Goal: Contribute content: Add original content to the website for others to see

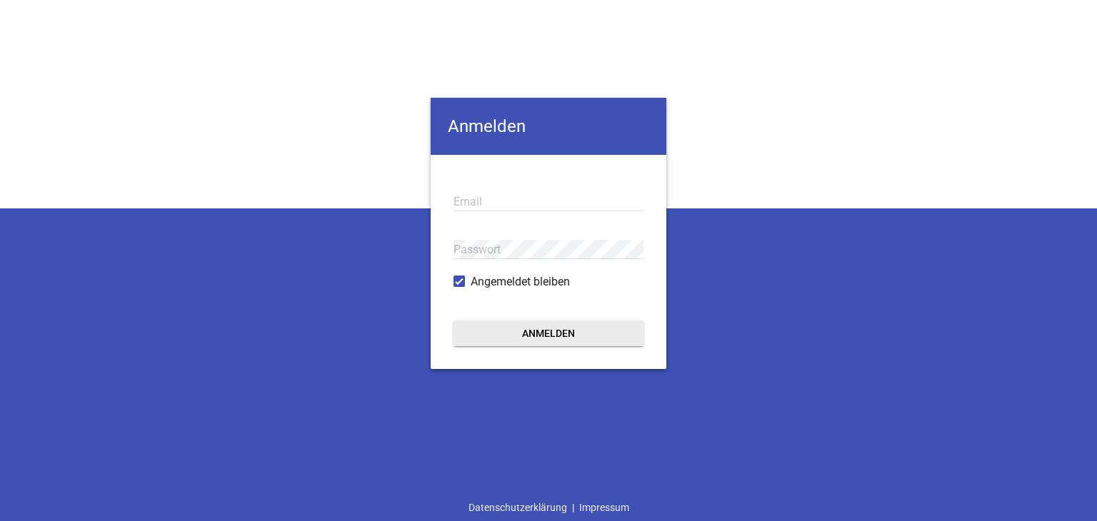
type input "[EMAIL_ADDRESS][PERSON_NAME][DOMAIN_NAME]"
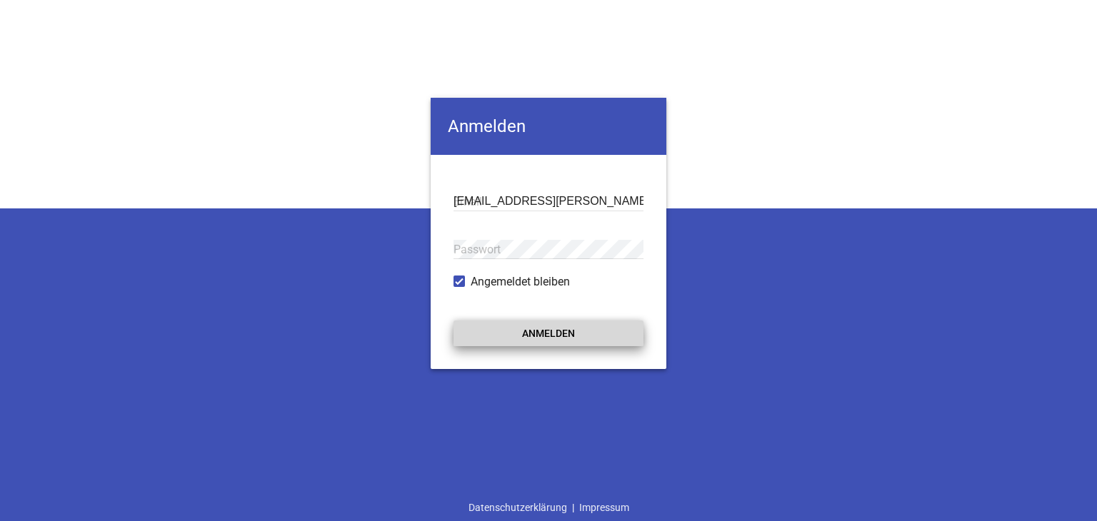
click at [548, 336] on button "Anmelden" at bounding box center [548, 334] width 190 height 26
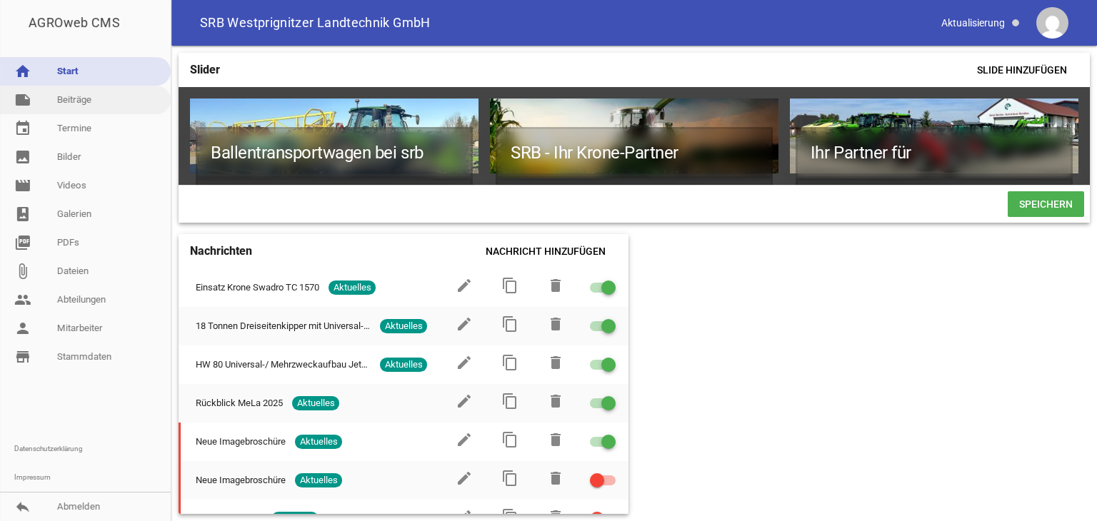
click at [66, 98] on link "note Beiträge" at bounding box center [85, 100] width 171 height 29
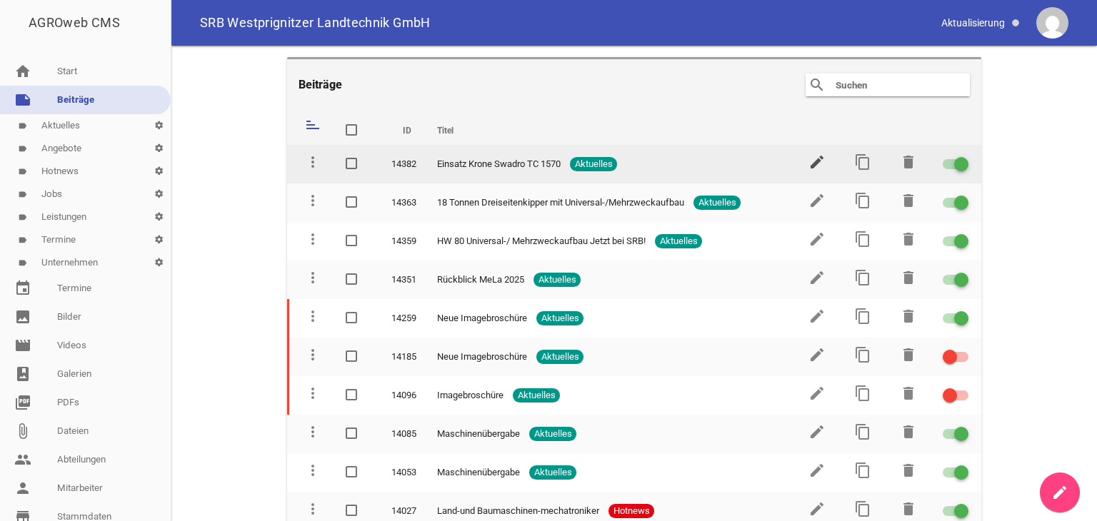
click at [808, 162] on icon "edit" at bounding box center [816, 162] width 17 height 17
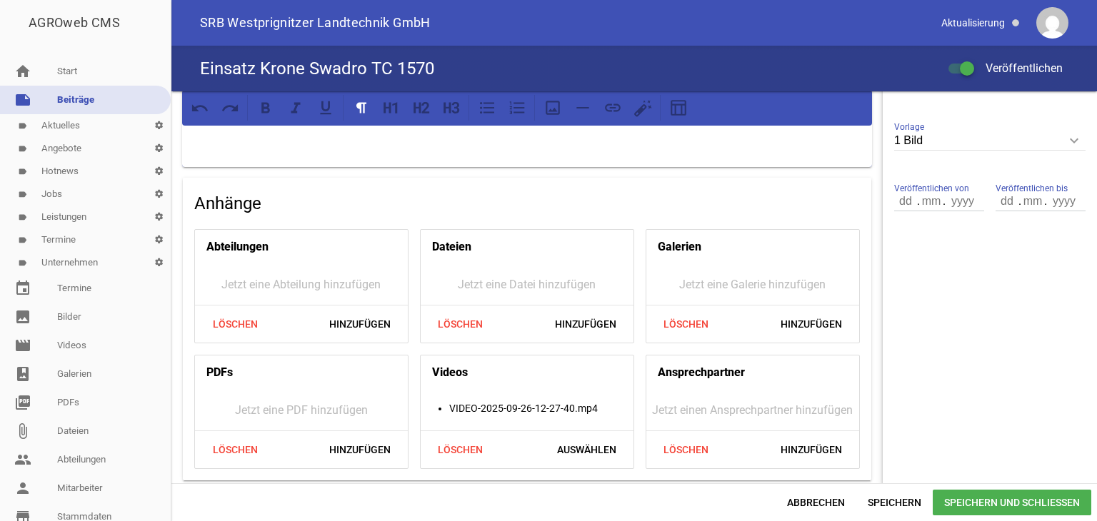
scroll to position [435, 0]
click at [446, 446] on span "Löschen" at bounding box center [460, 449] width 69 height 26
click at [589, 443] on span "Hinzufügen" at bounding box center [585, 449] width 84 height 26
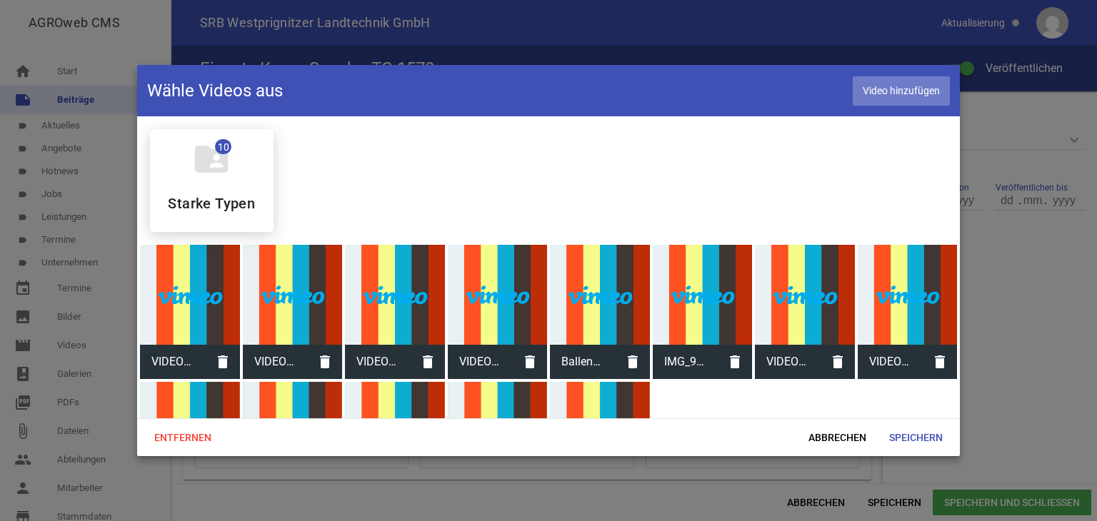
click at [886, 88] on span "Video hinzufügen" at bounding box center [901, 90] width 97 height 29
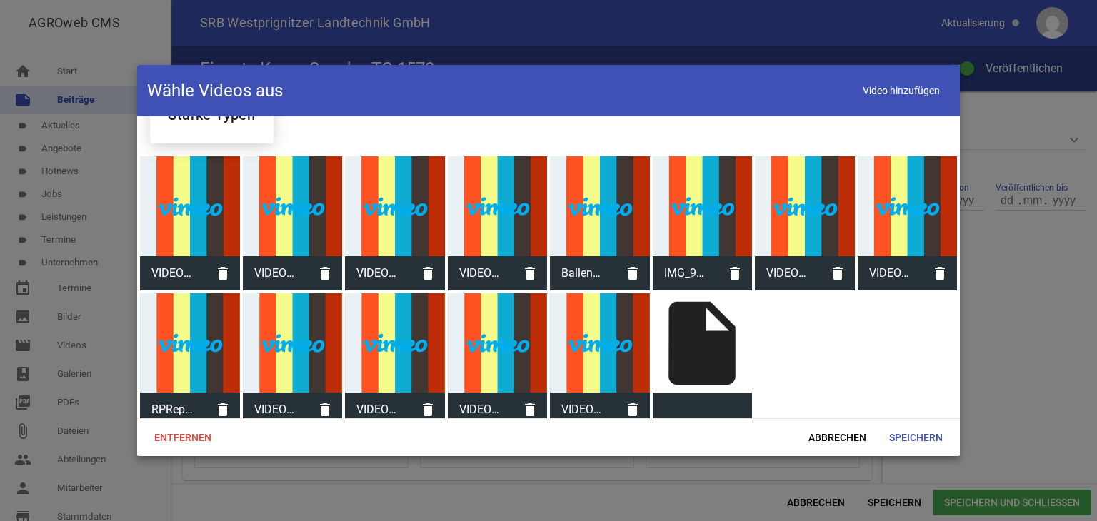
scroll to position [99, 0]
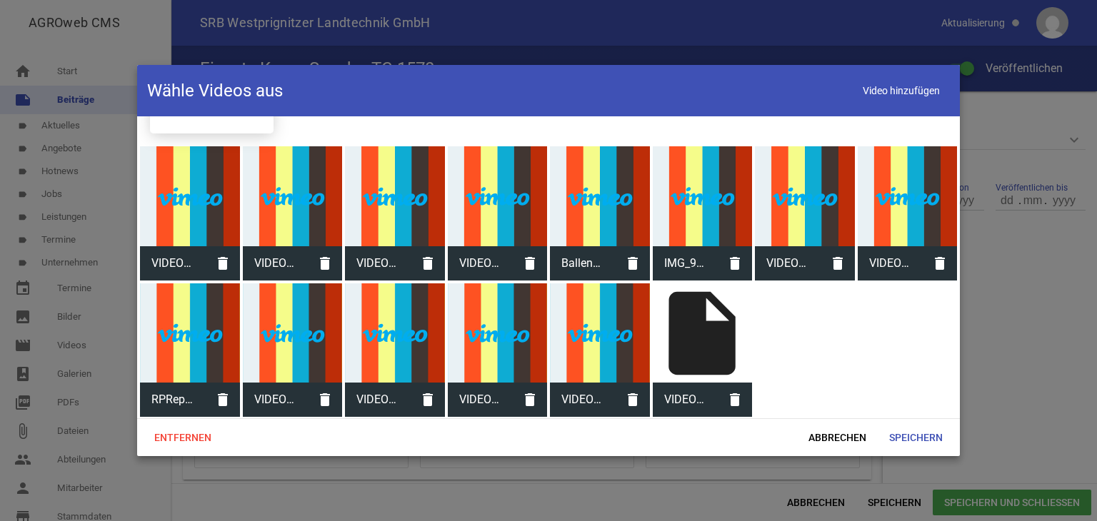
click at [686, 338] on div "insert_drive_file" at bounding box center [703, 333] width 100 height 100
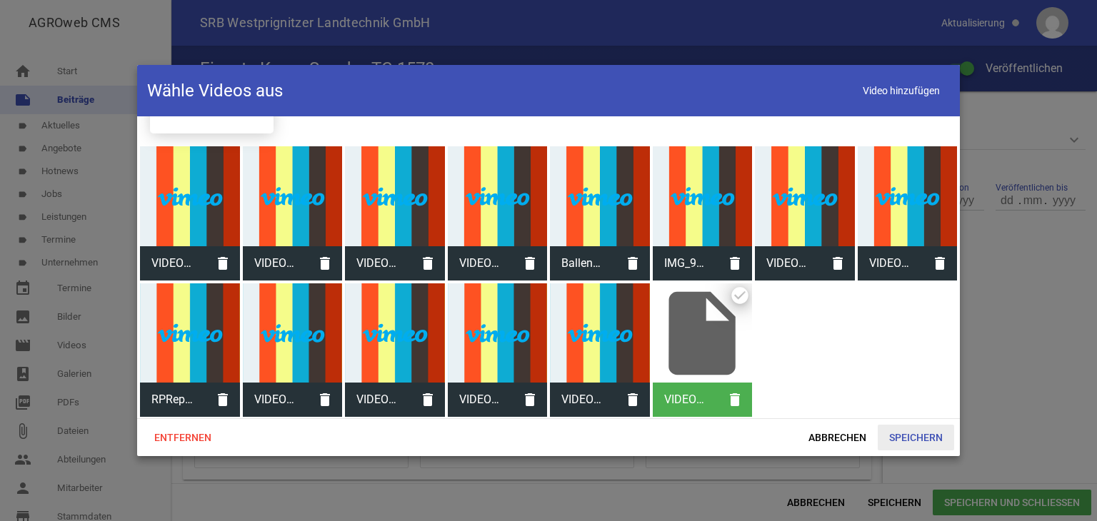
click at [902, 436] on span "Speichern" at bounding box center [916, 438] width 76 height 26
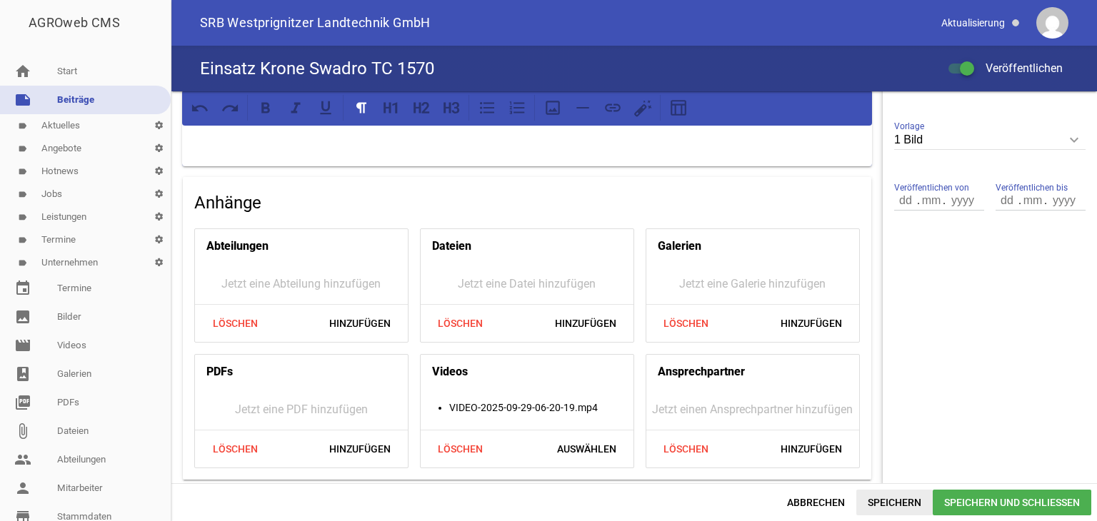
click at [888, 501] on span "Speichern" at bounding box center [894, 503] width 76 height 26
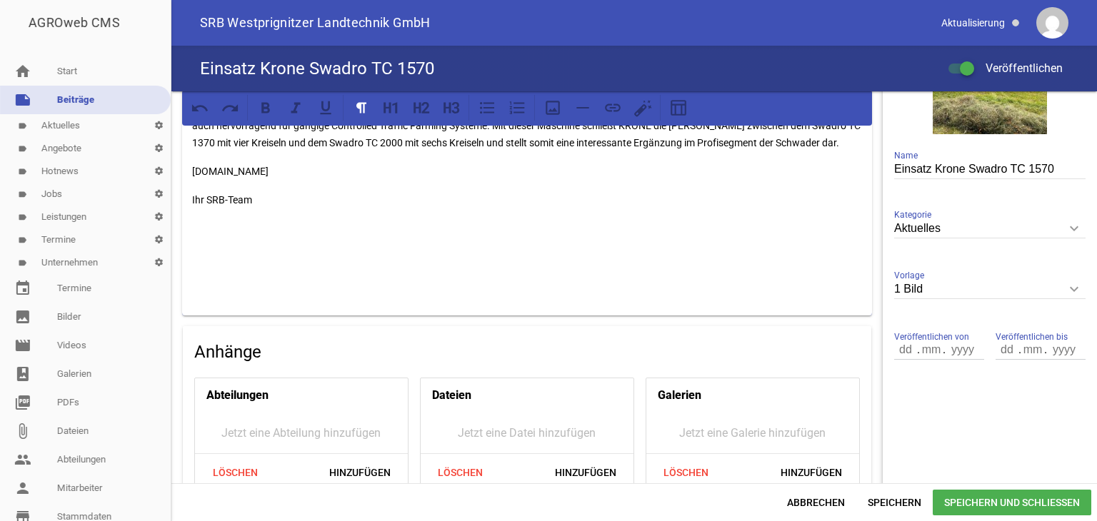
scroll to position [428, 0]
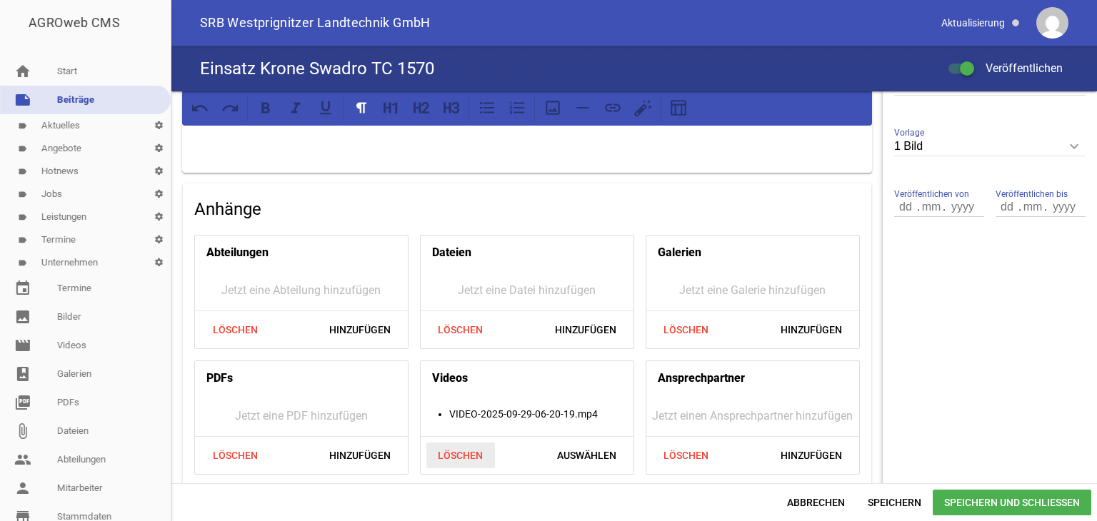
click at [461, 449] on span "Löschen" at bounding box center [460, 456] width 69 height 26
click at [588, 452] on span "Hinzufügen" at bounding box center [585, 456] width 84 height 26
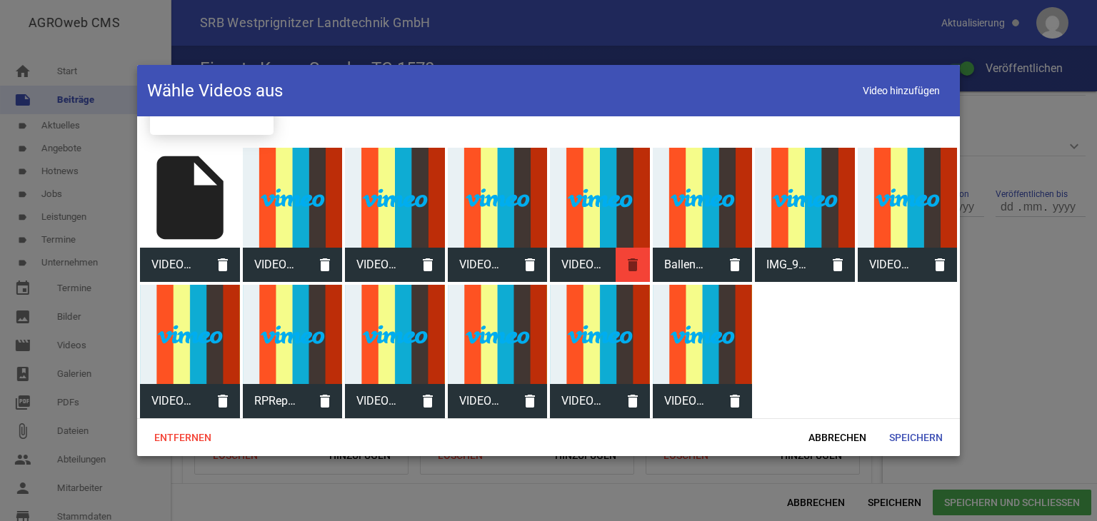
scroll to position [99, 0]
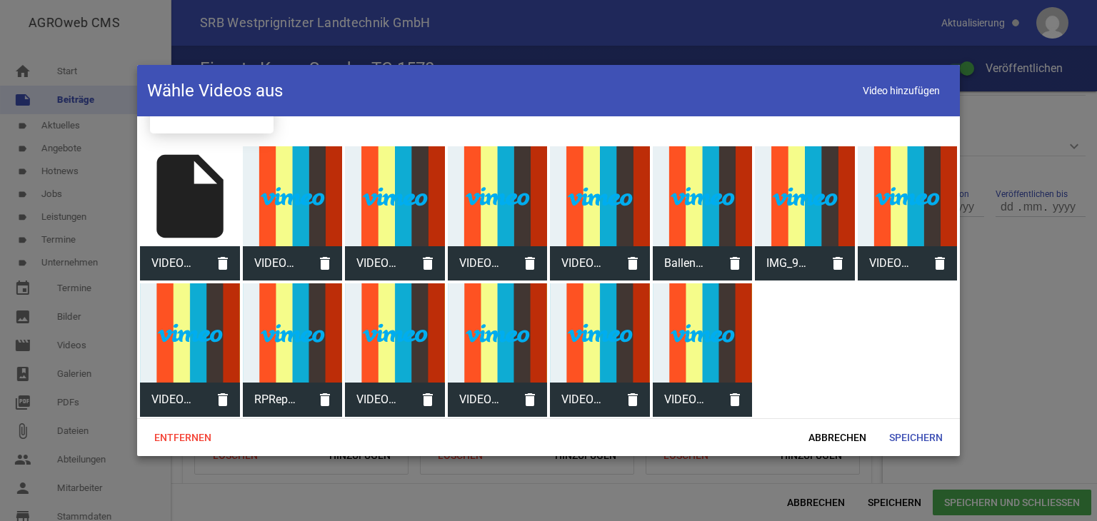
click at [203, 199] on div "insert_drive_file" at bounding box center [190, 196] width 100 height 100
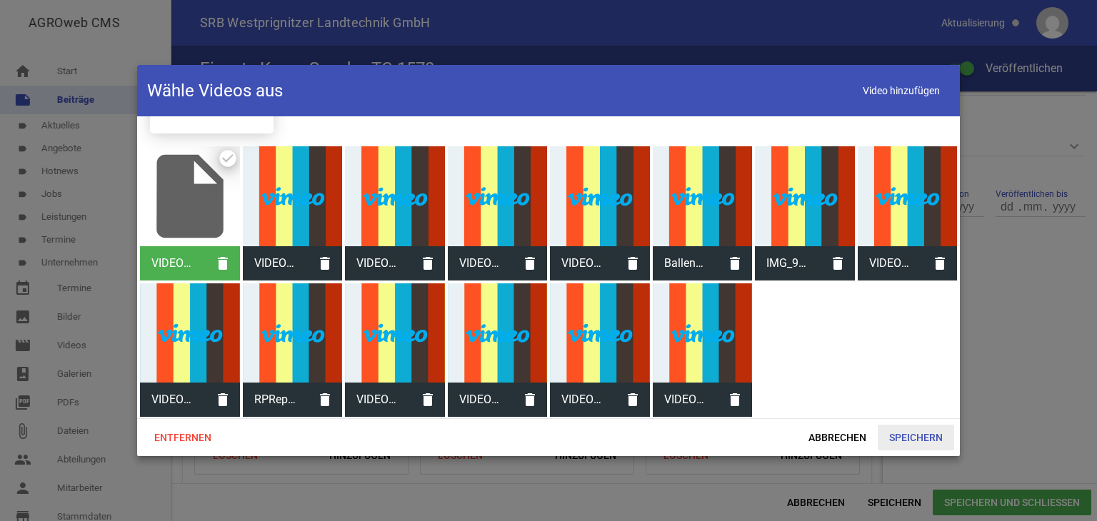
click at [902, 432] on span "Speichern" at bounding box center [916, 438] width 76 height 26
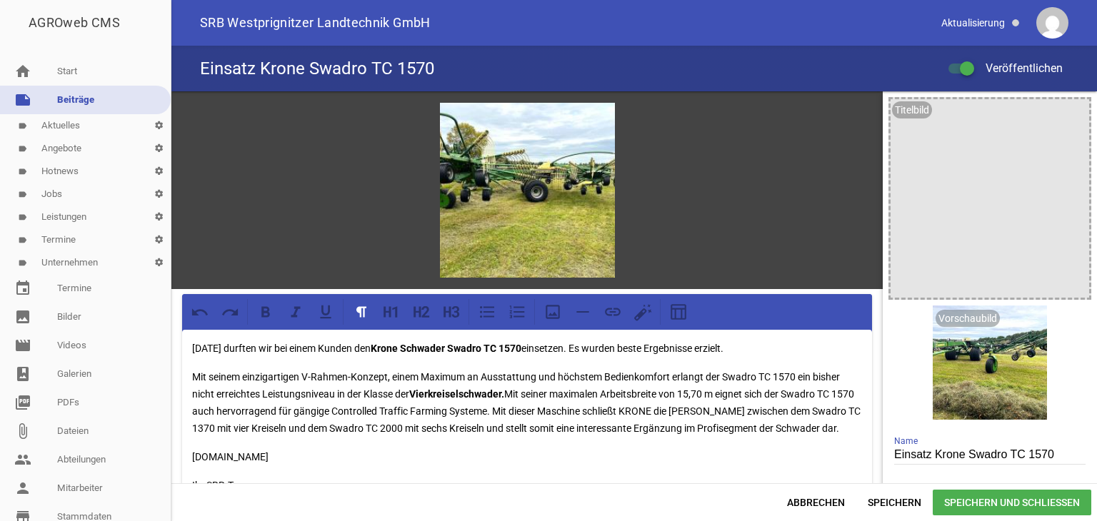
click at [954, 67] on div at bounding box center [961, 69] width 26 height 10
click at [968, 60] on input "Veröffentlichen" at bounding box center [968, 60] width 0 height 0
click at [955, 64] on div at bounding box center [955, 68] width 14 height 14
click at [968, 60] on input "Veröffentlichen" at bounding box center [968, 60] width 0 height 0
click at [885, 503] on span "Speichern" at bounding box center [894, 503] width 76 height 26
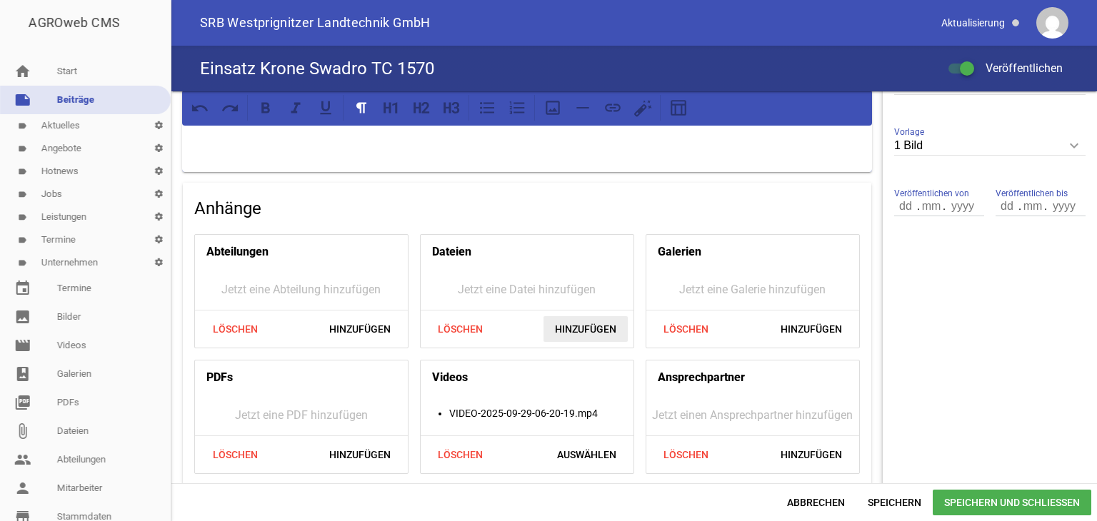
scroll to position [435, 0]
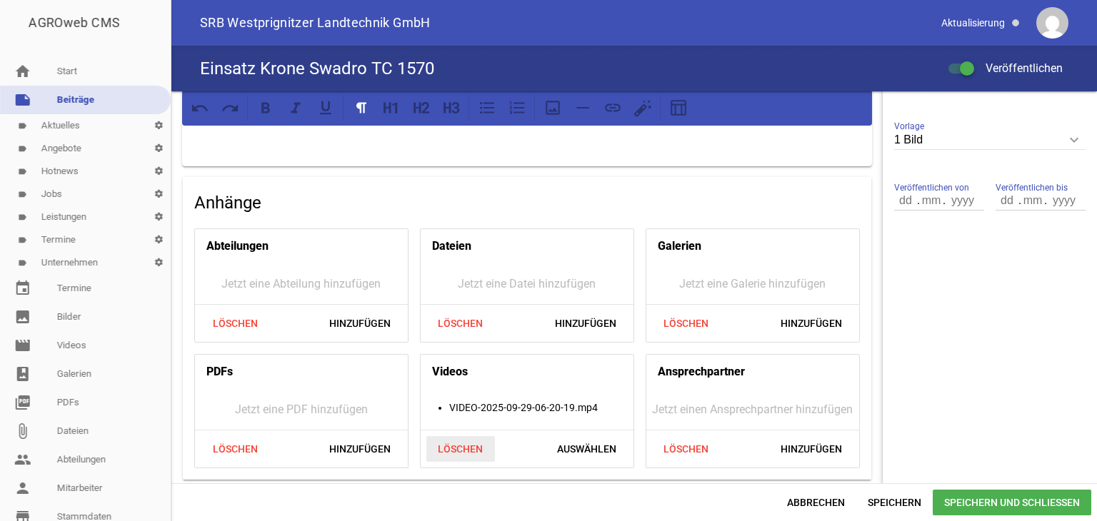
click at [461, 443] on span "Löschen" at bounding box center [460, 449] width 69 height 26
click at [561, 446] on span "Hinzufügen" at bounding box center [585, 449] width 84 height 26
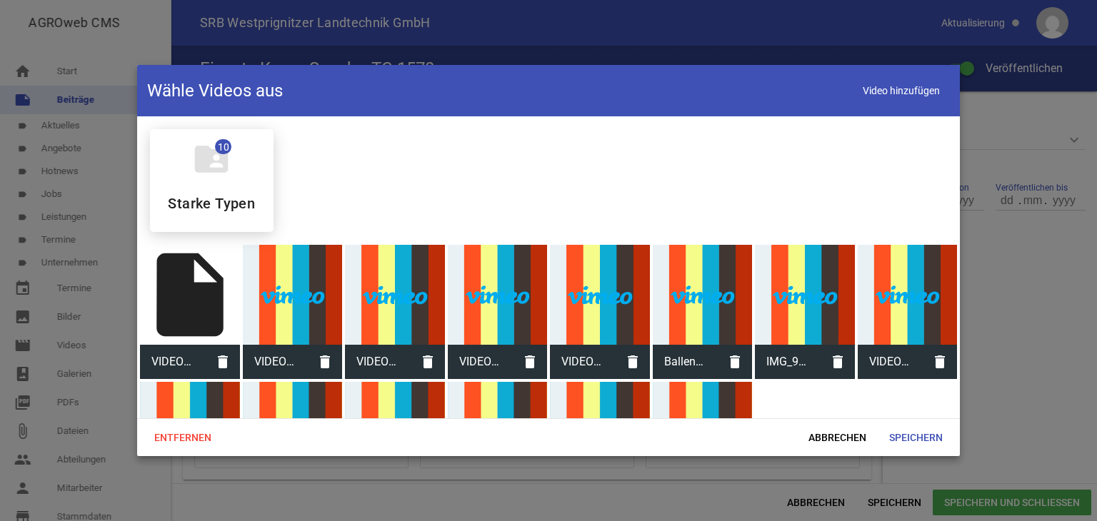
click at [677, 401] on div at bounding box center [703, 432] width 100 height 100
click at [910, 435] on span "Speichern" at bounding box center [916, 438] width 76 height 26
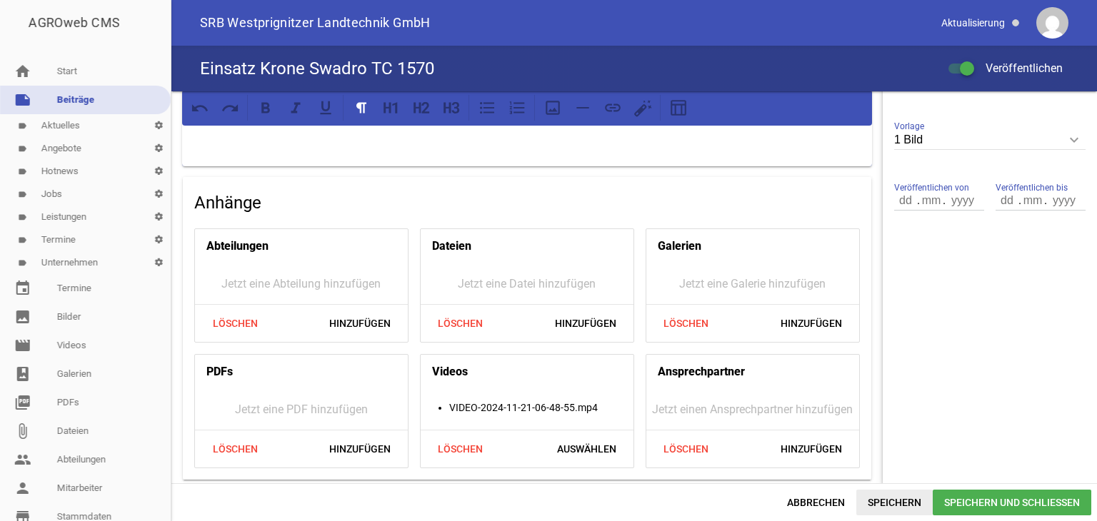
click at [878, 500] on span "Speichern" at bounding box center [894, 503] width 76 height 26
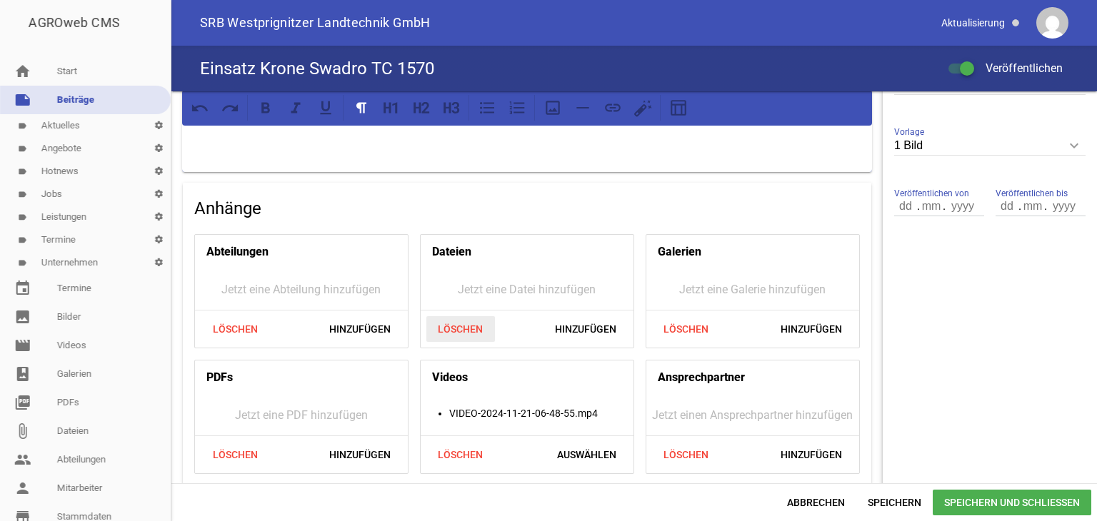
scroll to position [435, 0]
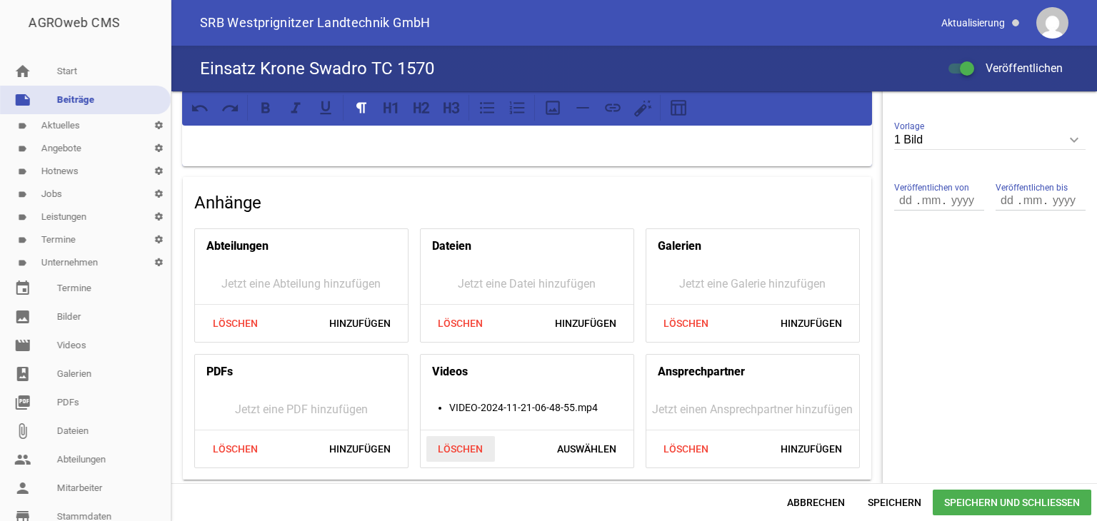
click at [466, 445] on span "Löschen" at bounding box center [460, 449] width 69 height 26
click at [580, 439] on span "Hinzufügen" at bounding box center [585, 449] width 84 height 26
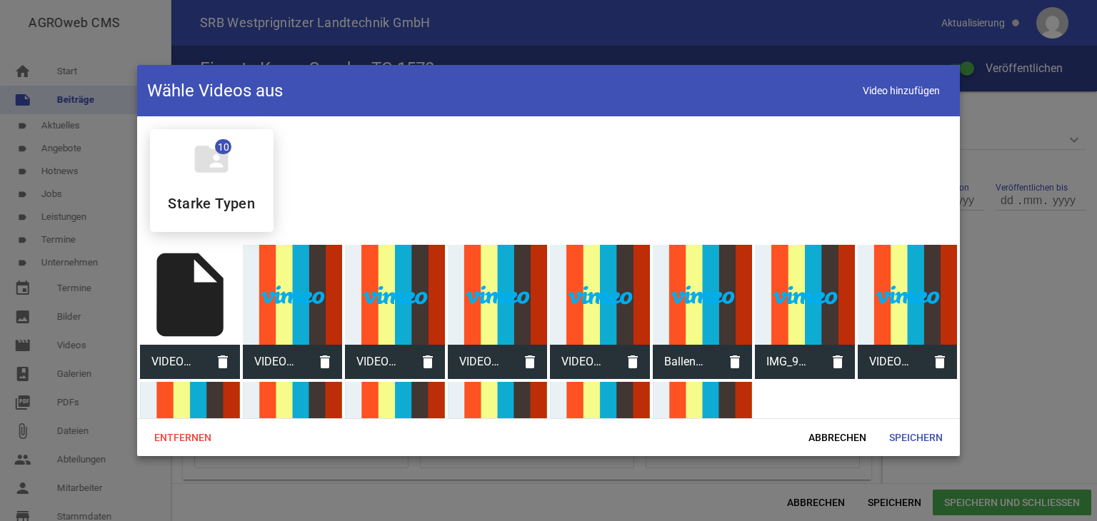
click at [171, 359] on span "VIDEO-2025-09-29-06-20-19.mp4" at bounding box center [173, 361] width 66 height 37
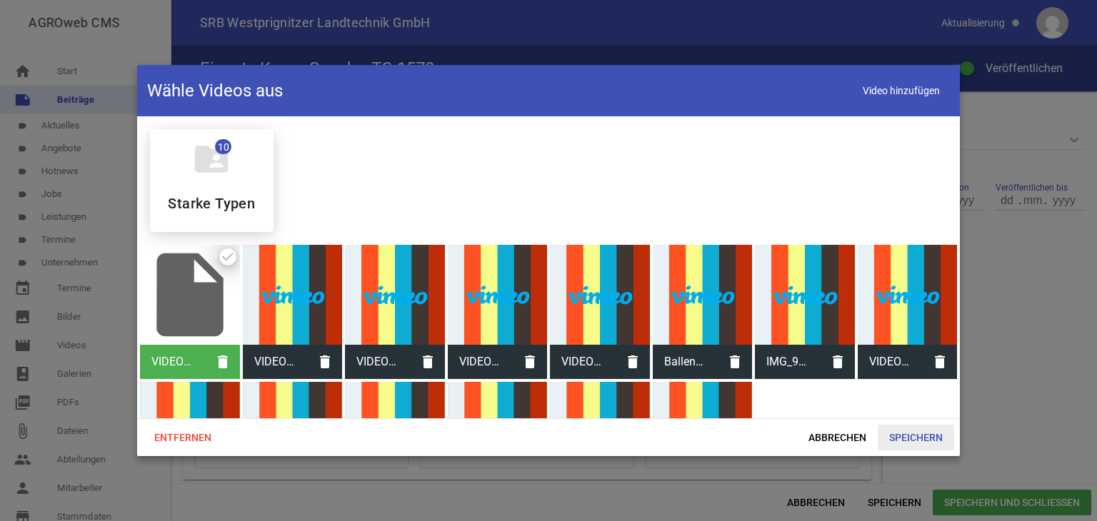
click at [900, 433] on span "Speichern" at bounding box center [916, 438] width 76 height 26
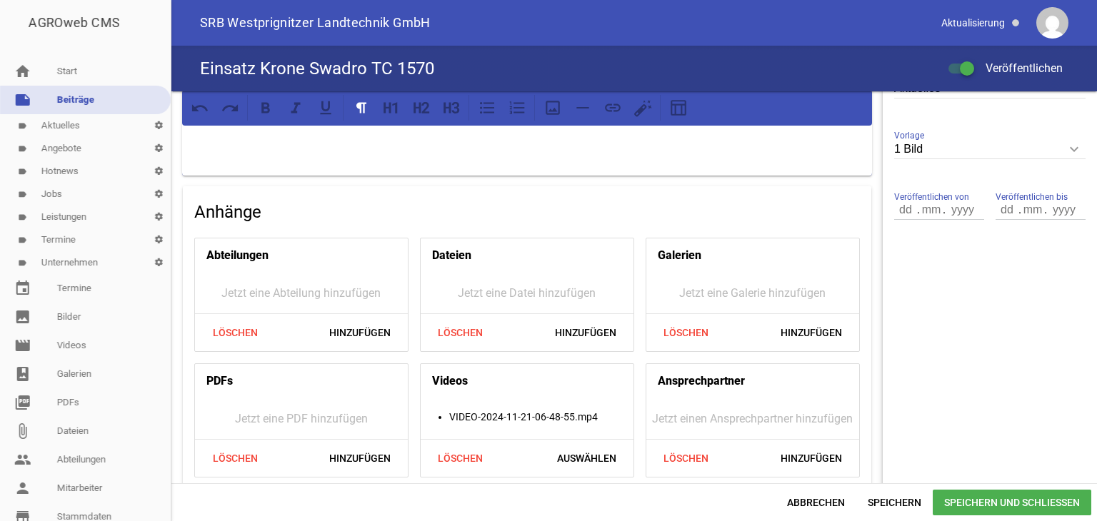
scroll to position [435, 0]
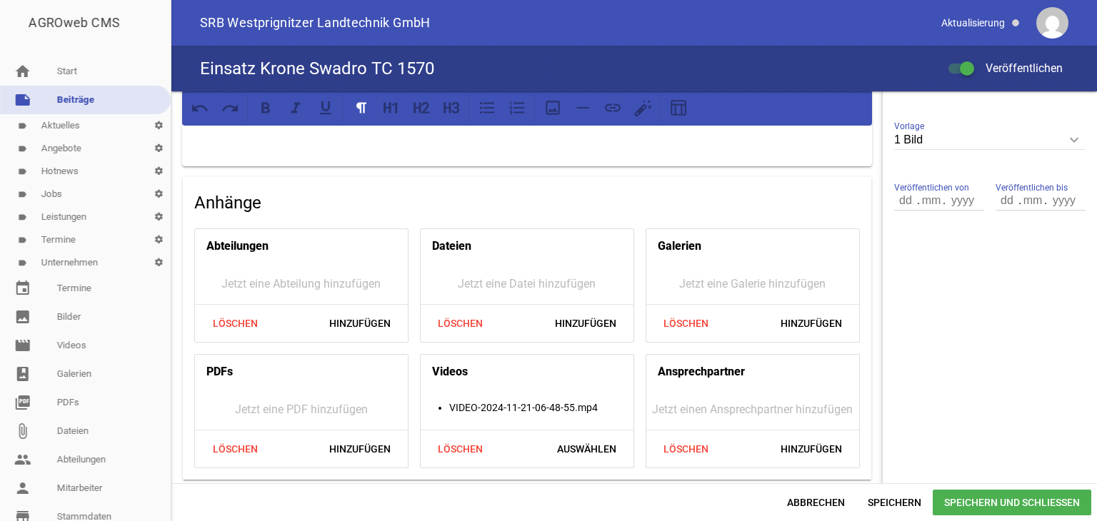
click at [960, 68] on div at bounding box center [967, 68] width 14 height 14
click at [968, 60] on input "Veröffentlichen" at bounding box center [968, 60] width 0 height 0
click at [960, 66] on div at bounding box center [955, 68] width 14 height 14
click at [968, 60] on input "Veröffentlichen" at bounding box center [968, 60] width 0 height 0
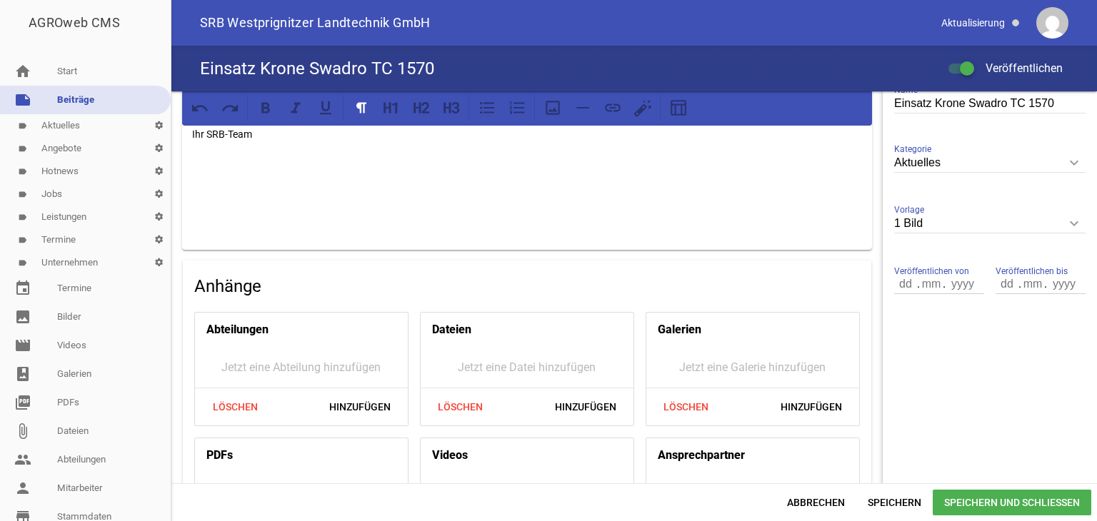
scroll to position [428, 0]
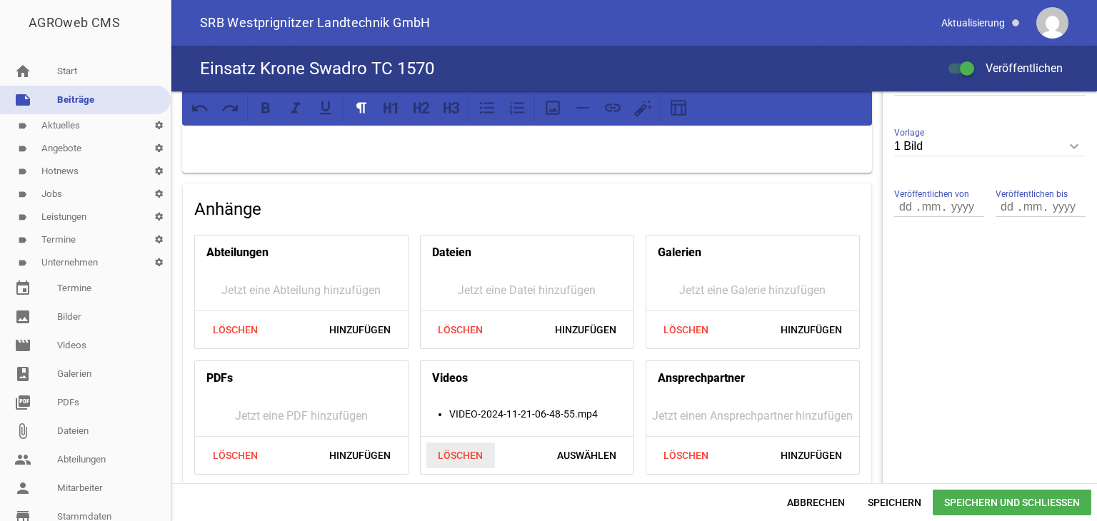
click at [443, 456] on span "Löschen" at bounding box center [460, 456] width 69 height 26
click at [565, 455] on span "Hinzufügen" at bounding box center [585, 456] width 84 height 26
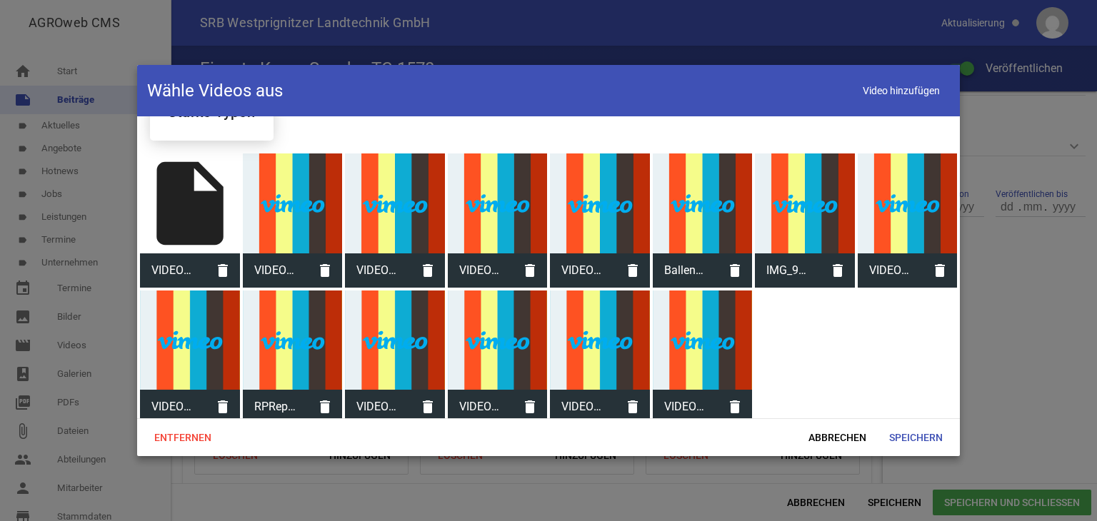
scroll to position [99, 0]
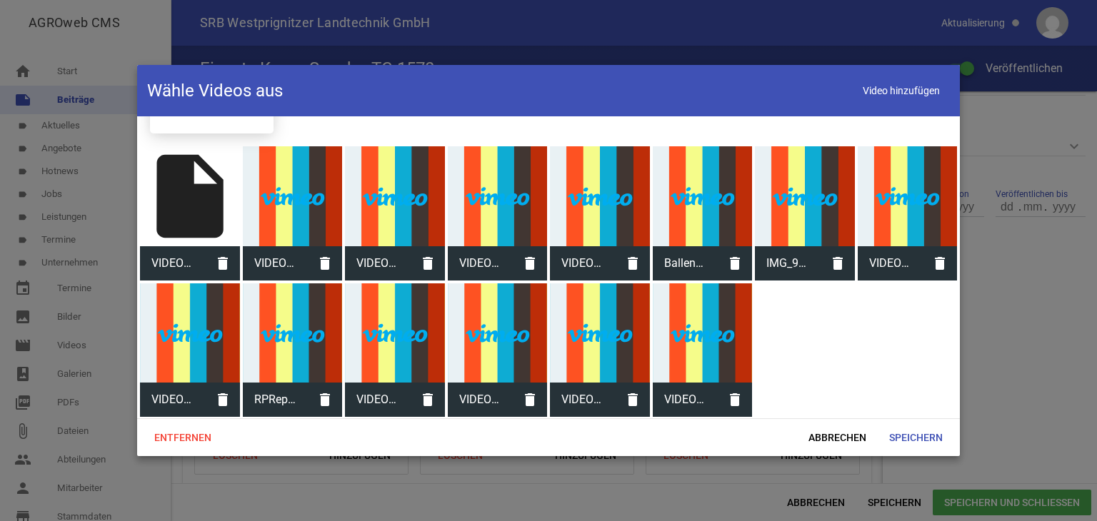
click at [185, 199] on div "insert_drive_file" at bounding box center [190, 196] width 100 height 100
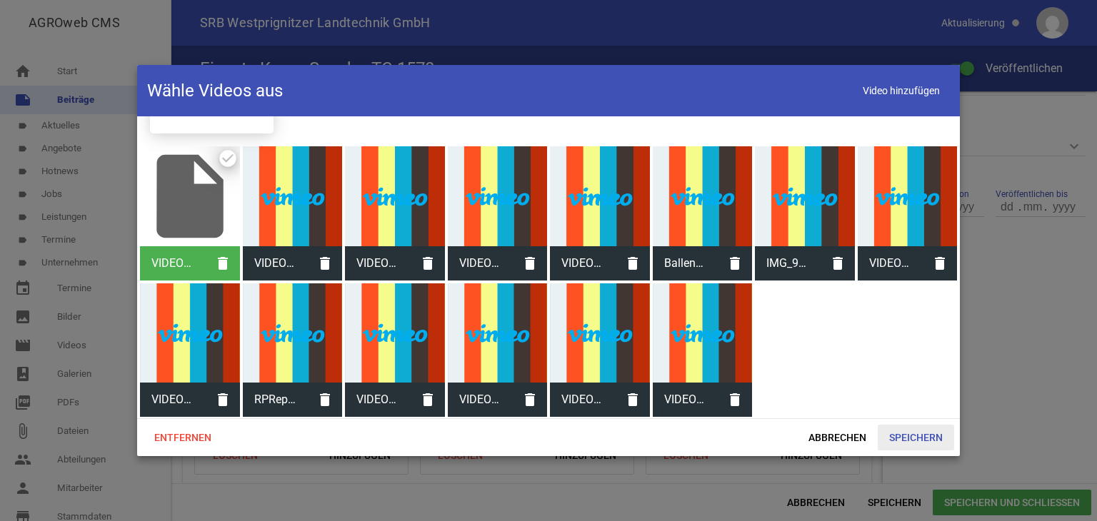
click at [900, 436] on span "Speichern" at bounding box center [916, 438] width 76 height 26
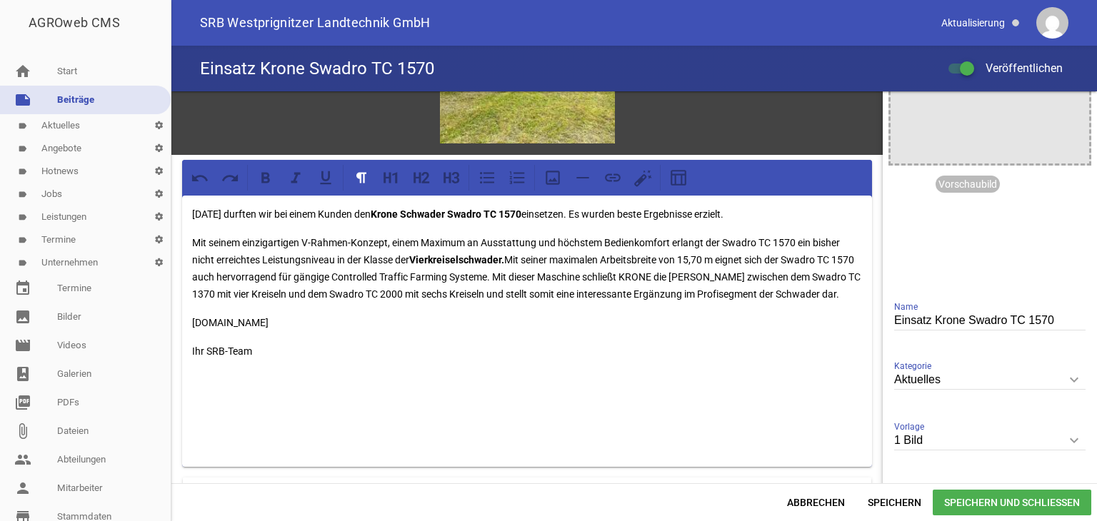
scroll to position [435, 0]
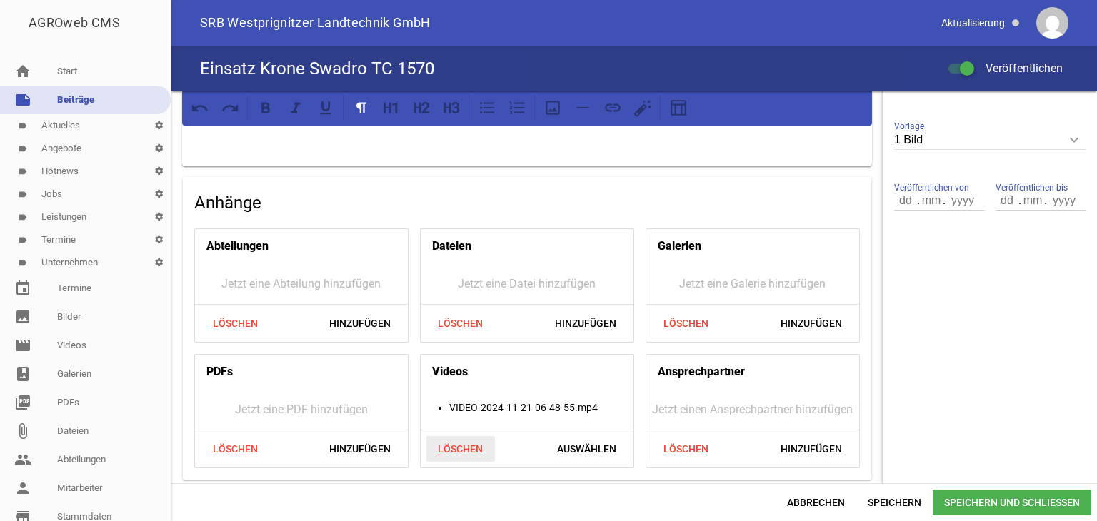
click at [463, 441] on span "Löschen" at bounding box center [460, 449] width 69 height 26
click at [571, 444] on span "Hinzufügen" at bounding box center [585, 449] width 84 height 26
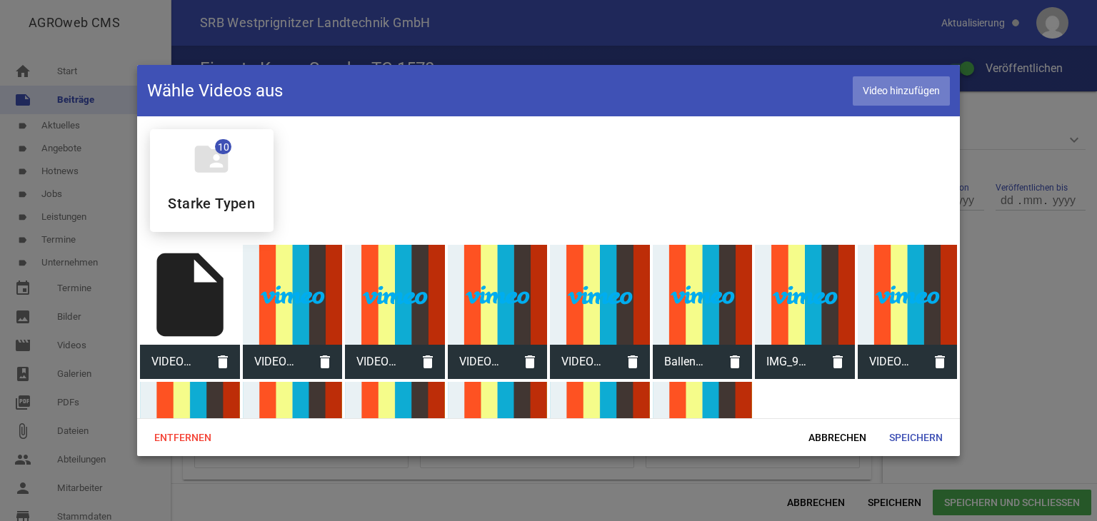
click at [883, 90] on span "Video hinzufügen" at bounding box center [901, 90] width 97 height 29
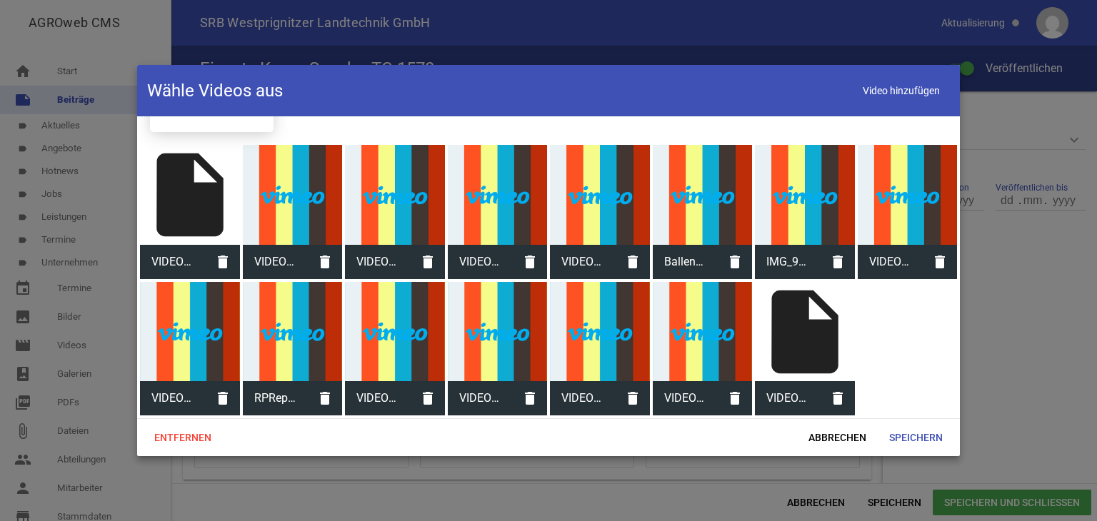
scroll to position [99, 0]
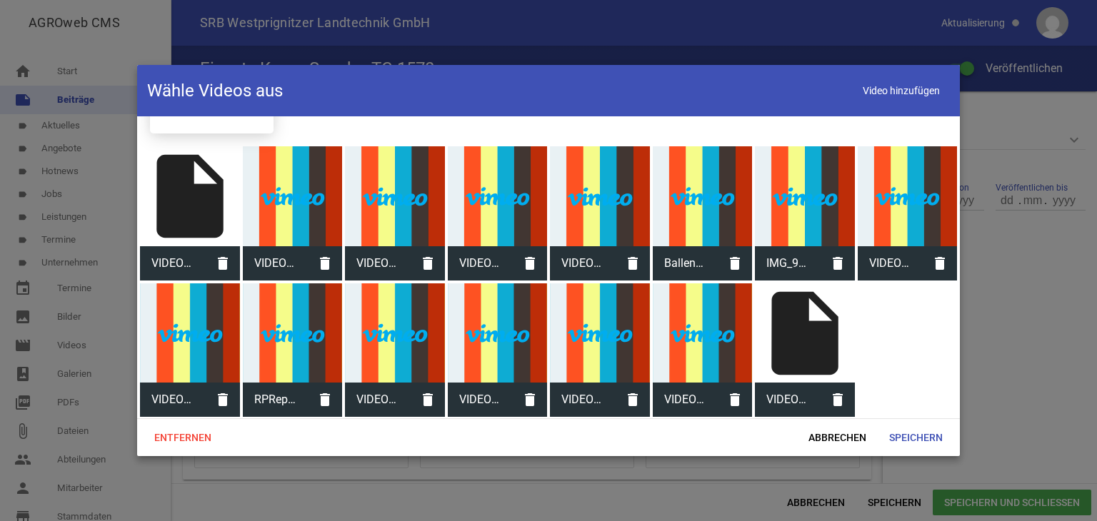
click at [810, 332] on div "insert_drive_file" at bounding box center [805, 333] width 100 height 100
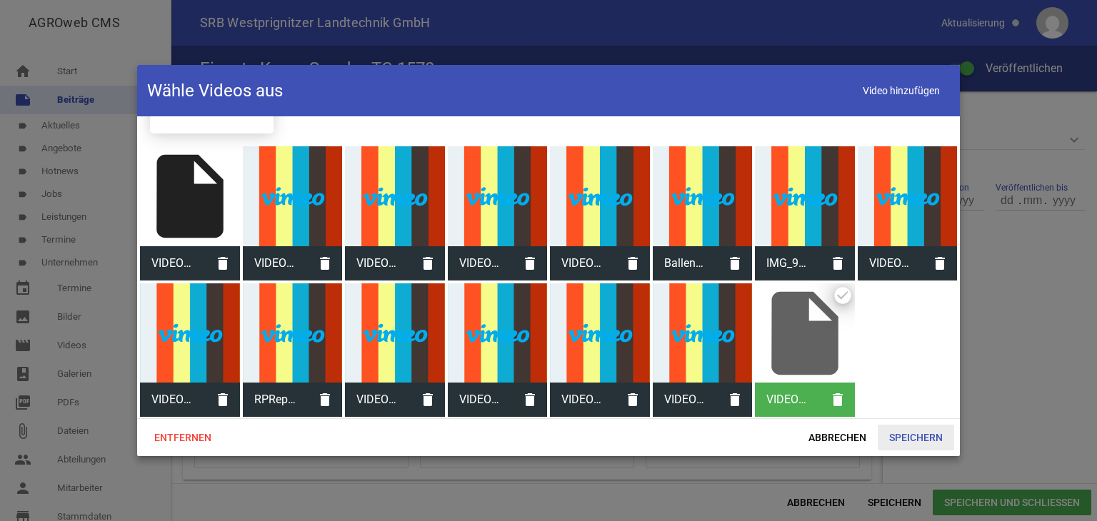
click at [901, 436] on span "Speichern" at bounding box center [916, 438] width 76 height 26
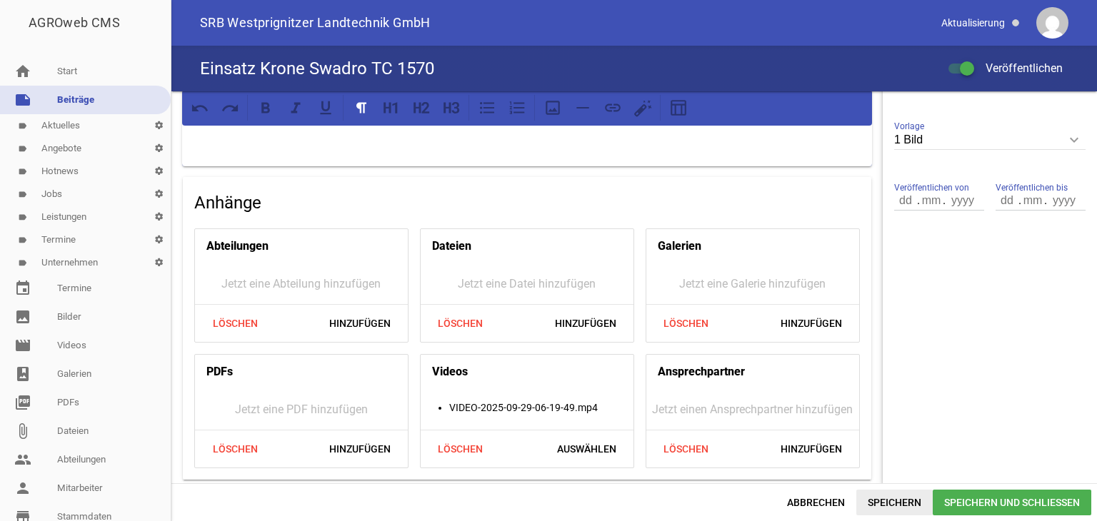
click at [905, 501] on span "Speichern" at bounding box center [894, 503] width 76 height 26
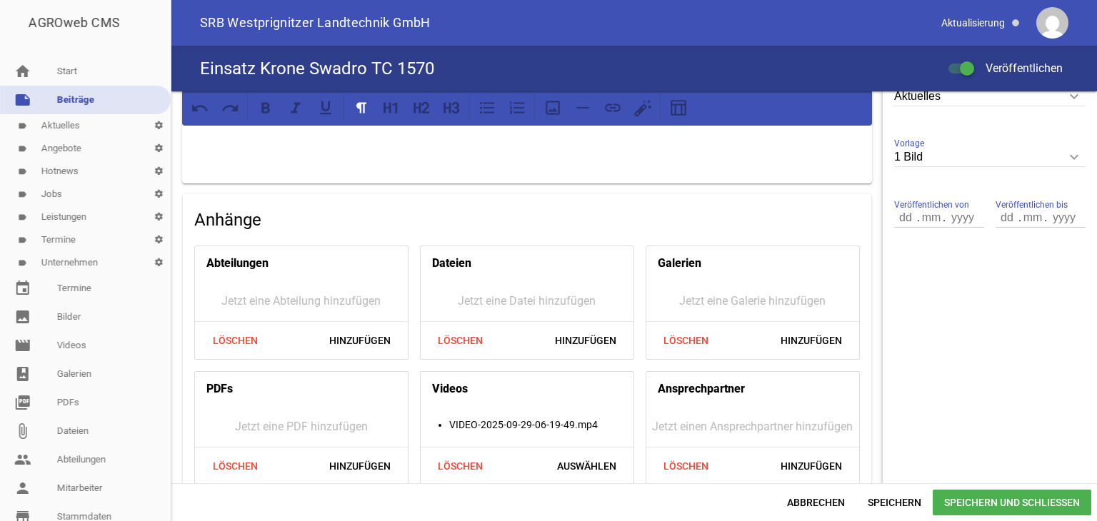
scroll to position [435, 0]
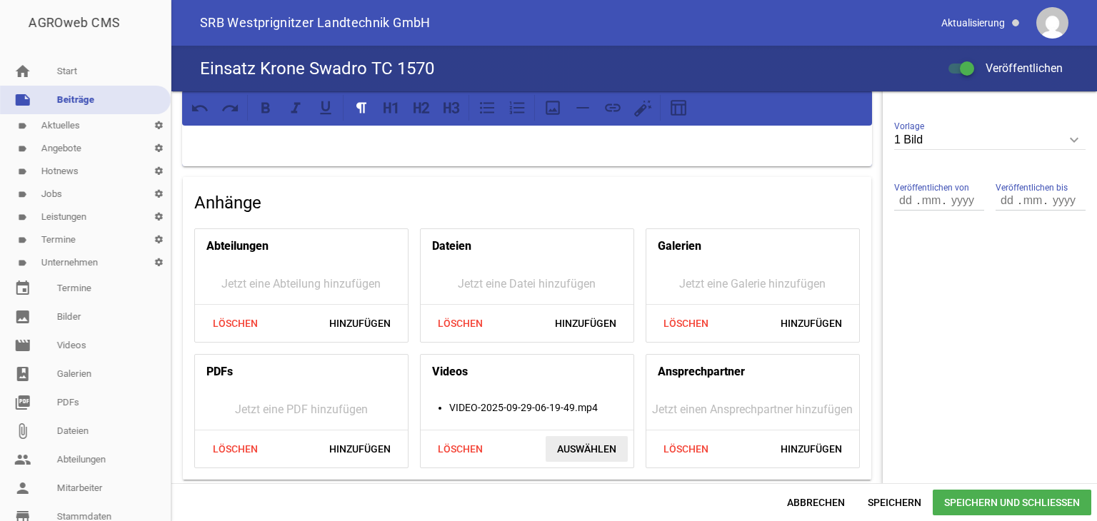
click at [583, 446] on span "Auswählen" at bounding box center [587, 449] width 82 height 26
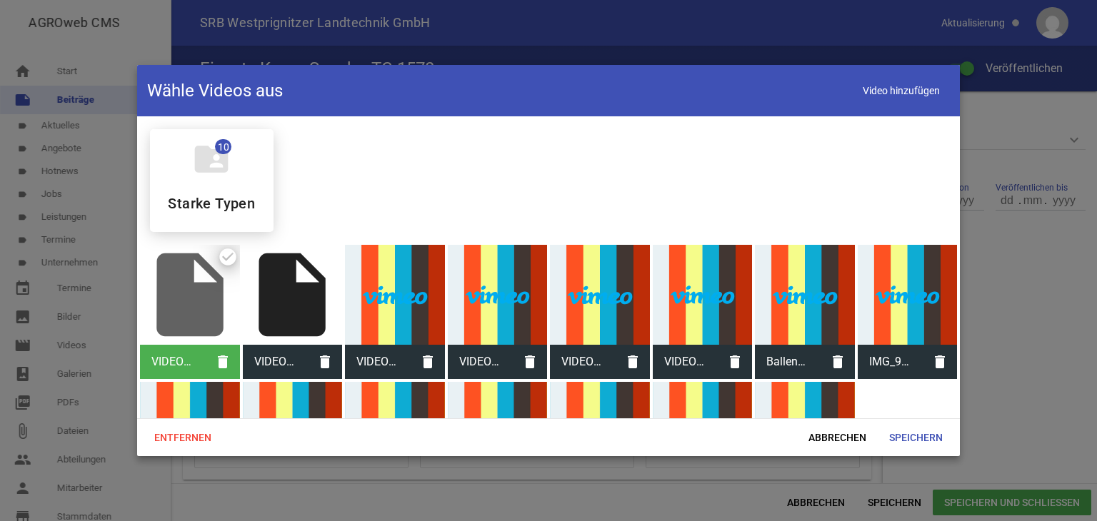
click at [199, 303] on div "insert_drive_file" at bounding box center [190, 295] width 100 height 100
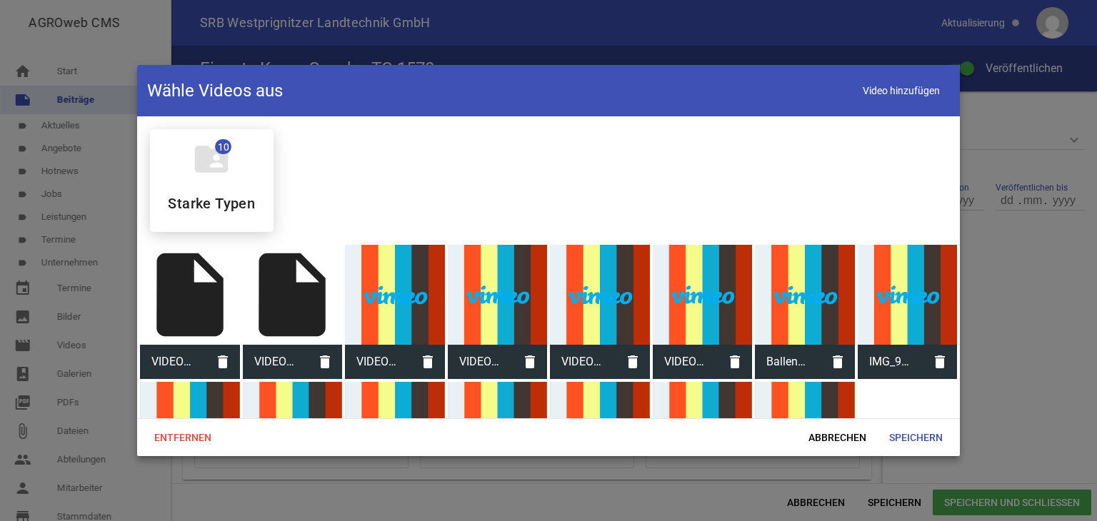
click at [209, 301] on div "insert_drive_file" at bounding box center [190, 295] width 100 height 100
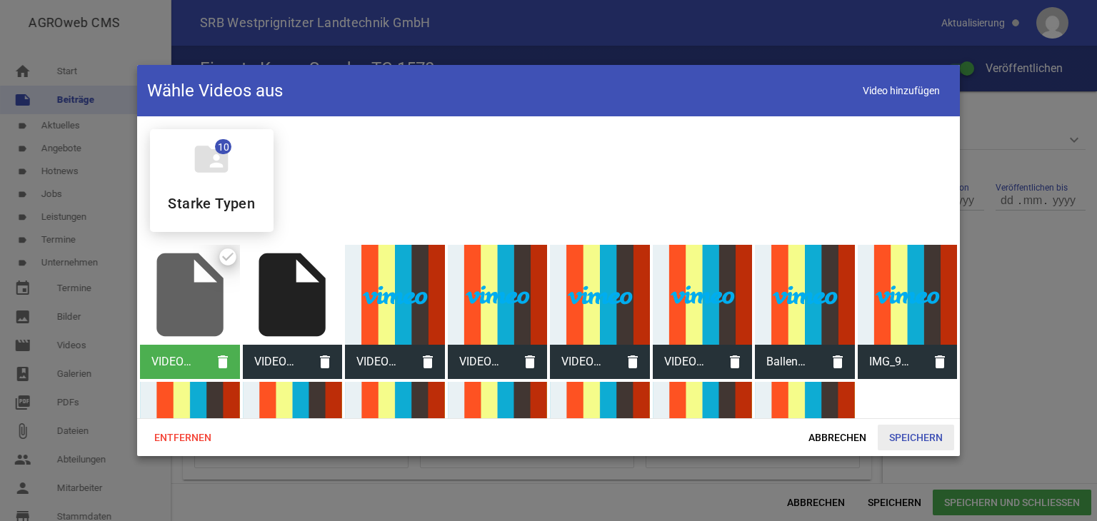
click at [900, 435] on span "Speichern" at bounding box center [916, 438] width 76 height 26
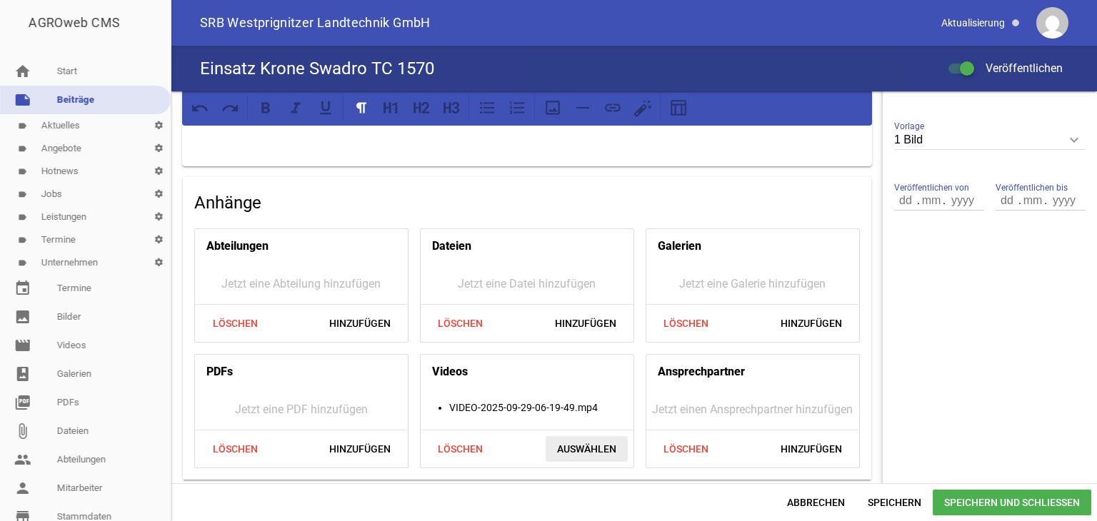
click at [558, 446] on span "Auswählen" at bounding box center [587, 449] width 82 height 26
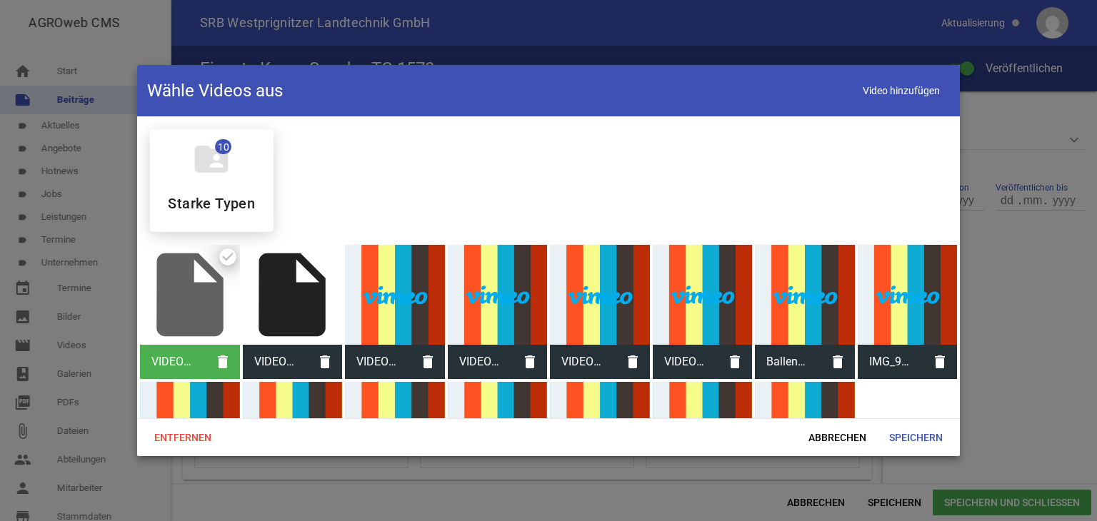
click at [177, 306] on div "insert_drive_file" at bounding box center [190, 295] width 100 height 100
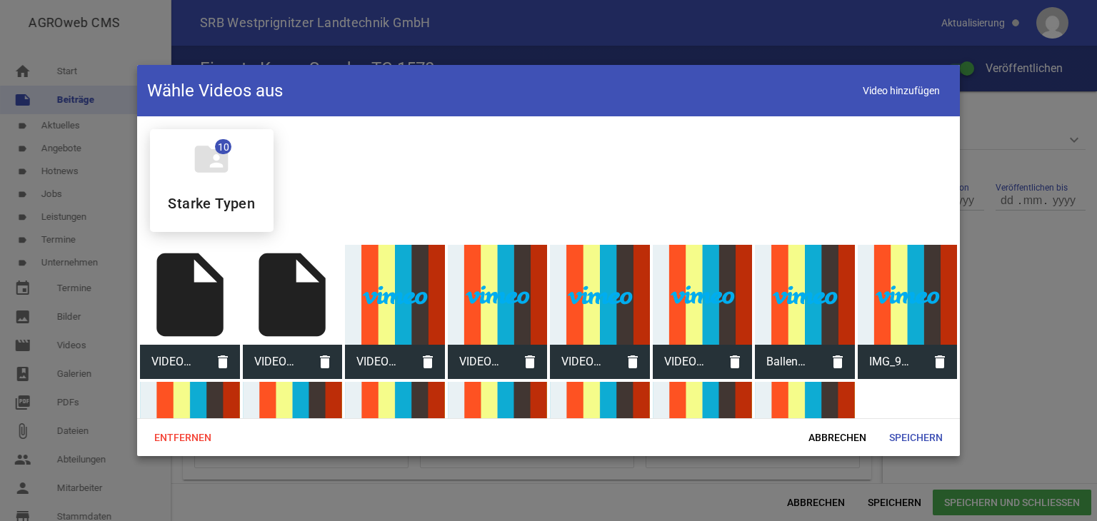
click at [177, 306] on div "insert_drive_file" at bounding box center [190, 295] width 100 height 100
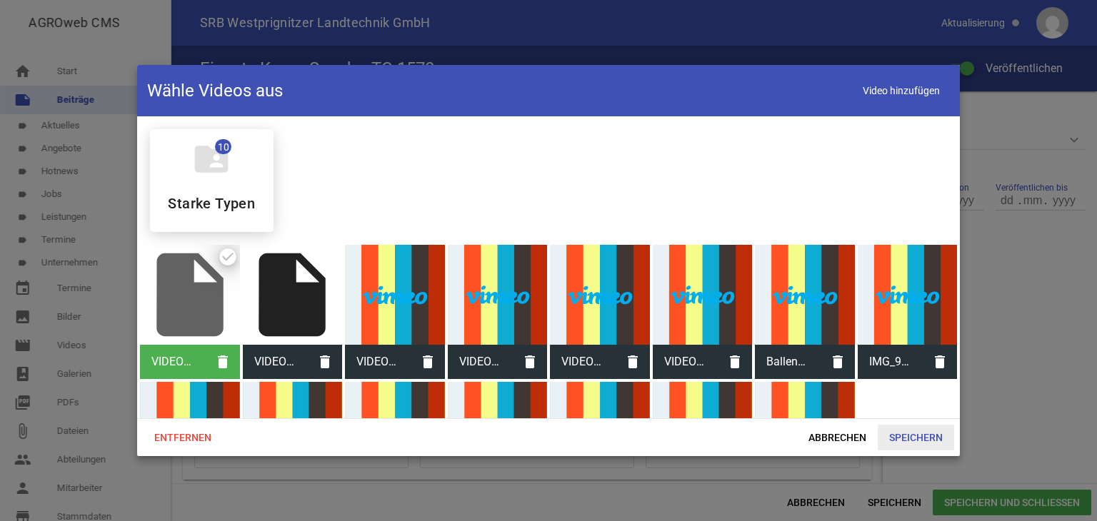
click at [899, 437] on span "Speichern" at bounding box center [916, 438] width 76 height 26
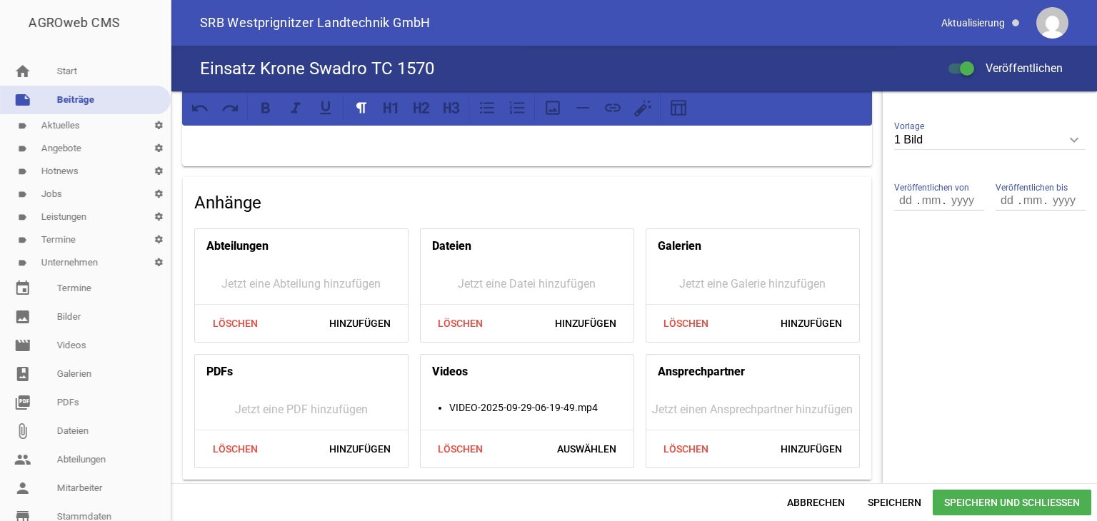
click at [983, 501] on span "Speichern und Schließen" at bounding box center [1012, 503] width 159 height 26
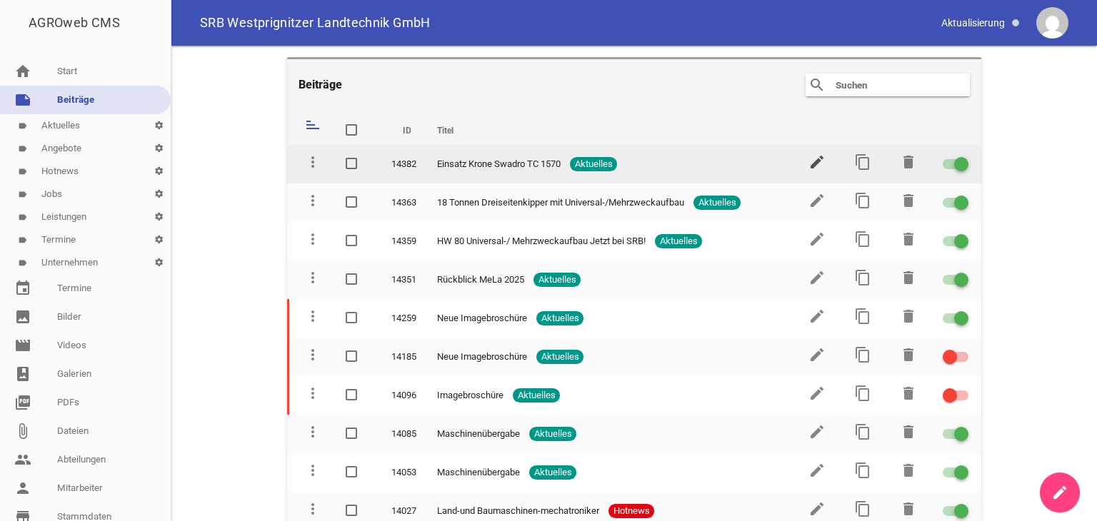
click at [815, 164] on icon "edit" at bounding box center [816, 162] width 17 height 17
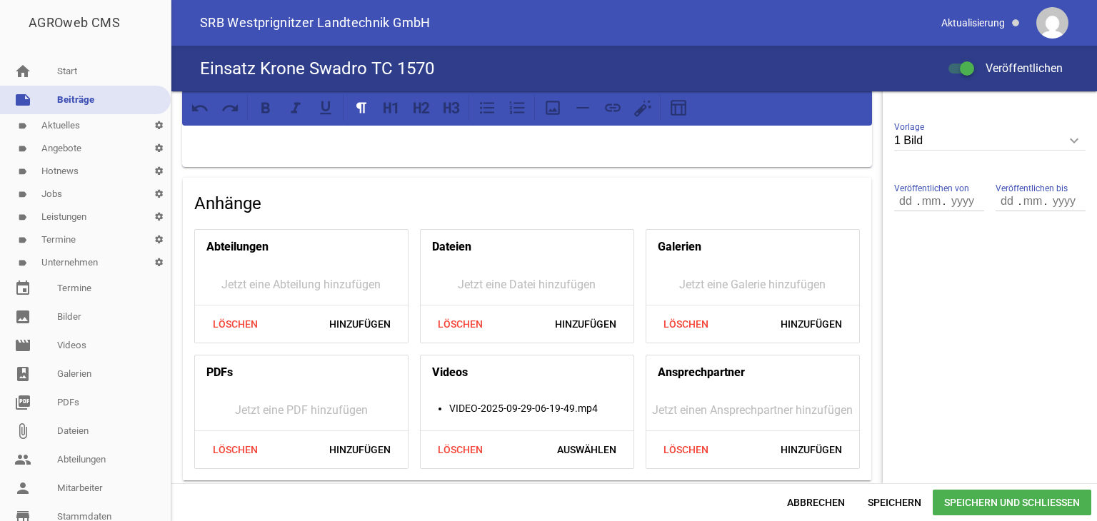
scroll to position [435, 0]
click at [465, 443] on span "Löschen" at bounding box center [460, 449] width 69 height 26
click at [563, 443] on span "Hinzufügen" at bounding box center [585, 449] width 84 height 26
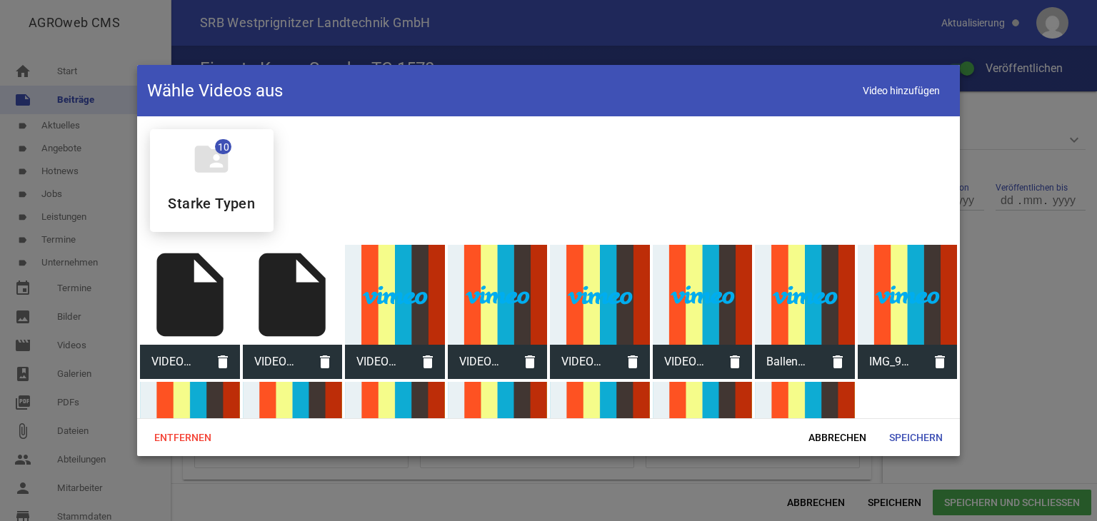
click at [296, 303] on div "insert_drive_file" at bounding box center [293, 295] width 100 height 100
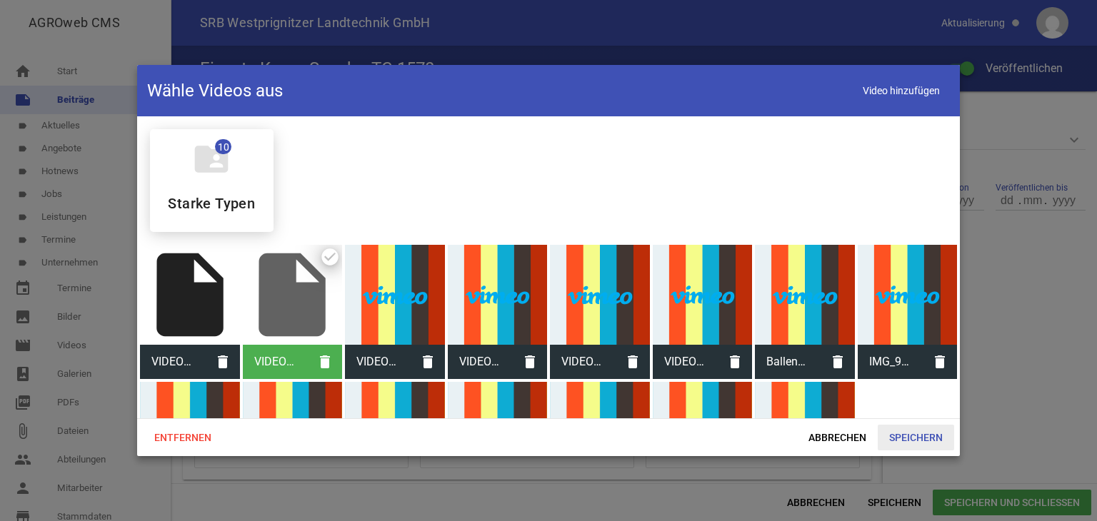
click at [924, 435] on span "Speichern" at bounding box center [916, 438] width 76 height 26
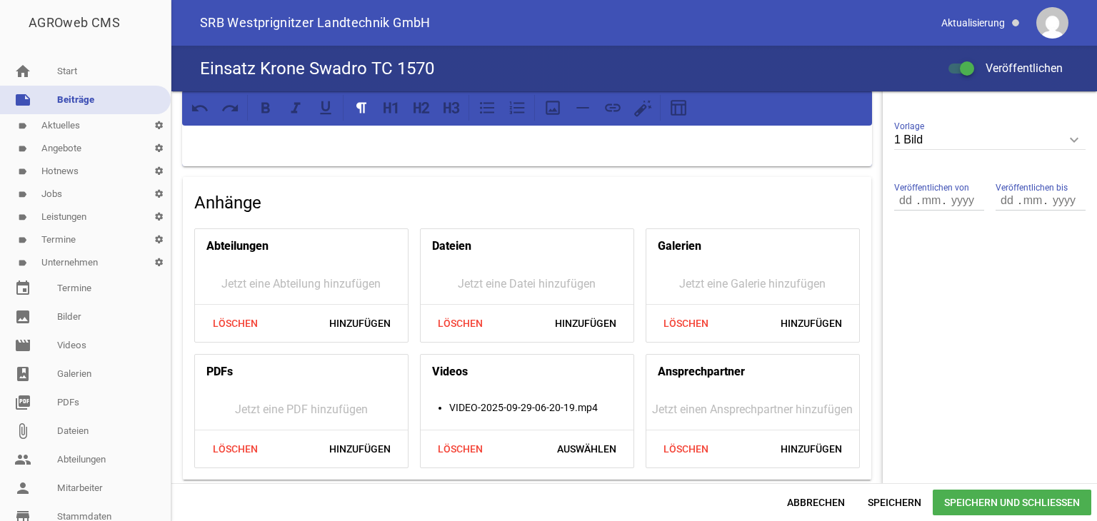
click at [965, 501] on span "Speichern und Schließen" at bounding box center [1012, 503] width 159 height 26
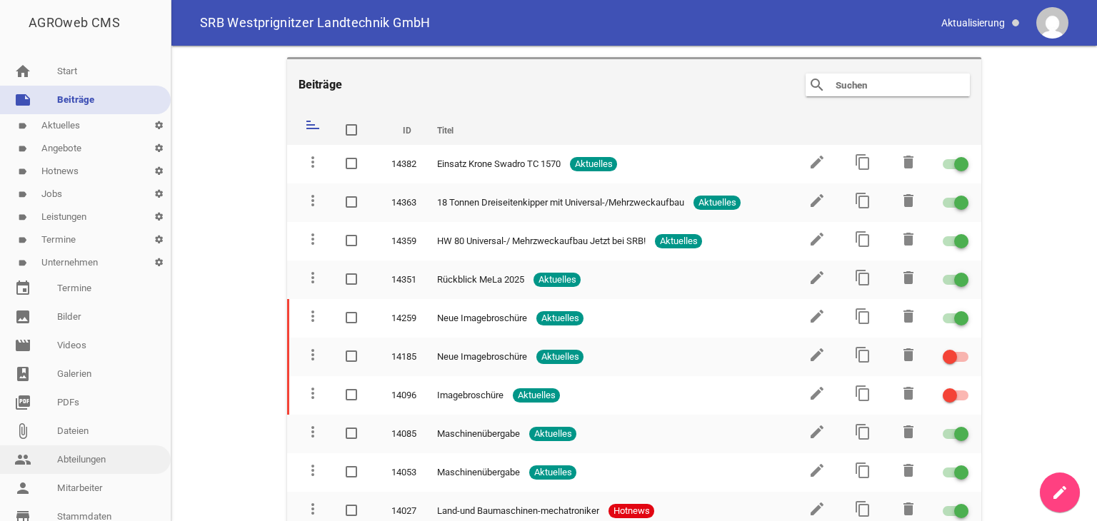
scroll to position [96, 0]
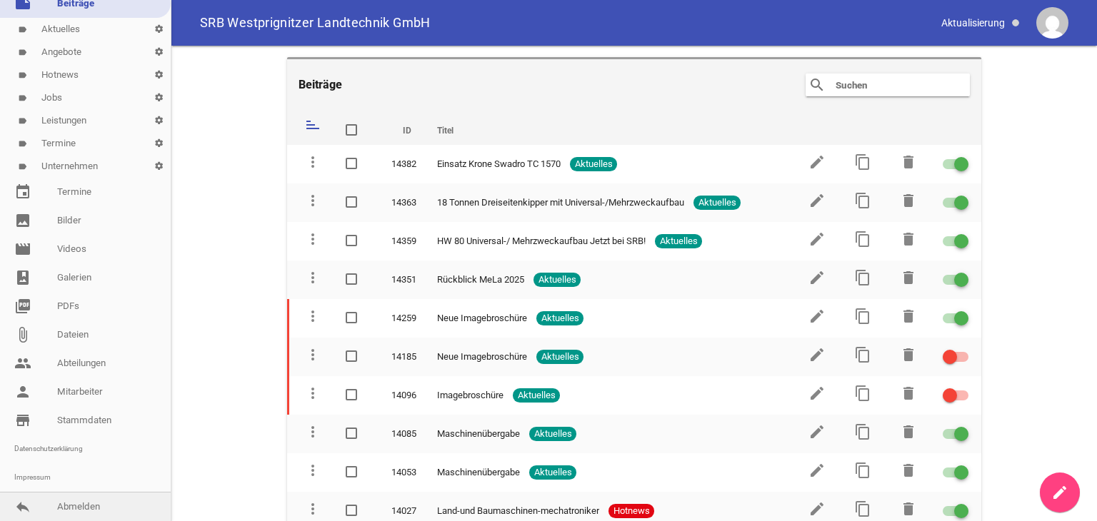
click at [70, 510] on link "reply Abmelden" at bounding box center [85, 507] width 171 height 29
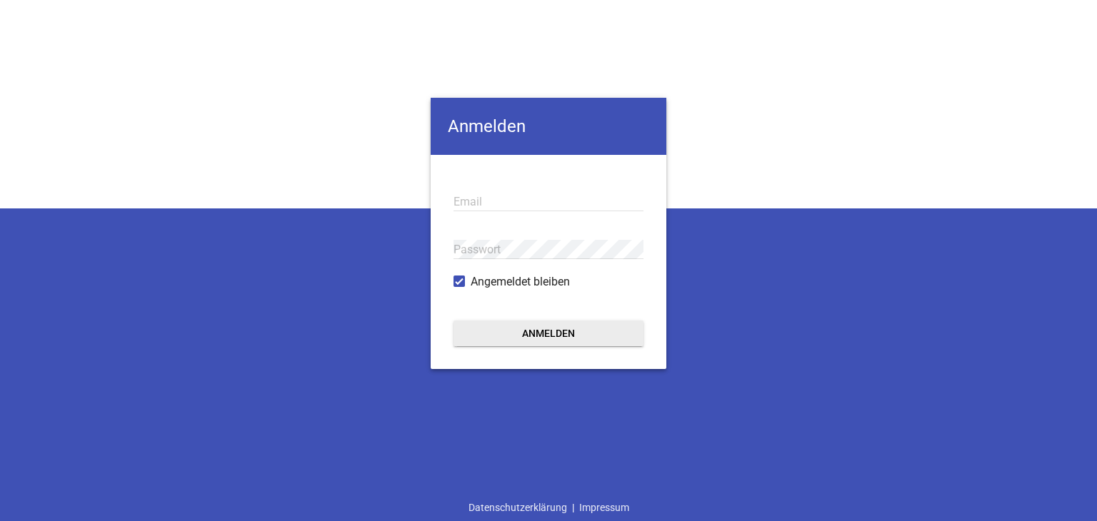
type input "[EMAIL_ADDRESS][PERSON_NAME][DOMAIN_NAME]"
